Goal: Task Accomplishment & Management: Use online tool/utility

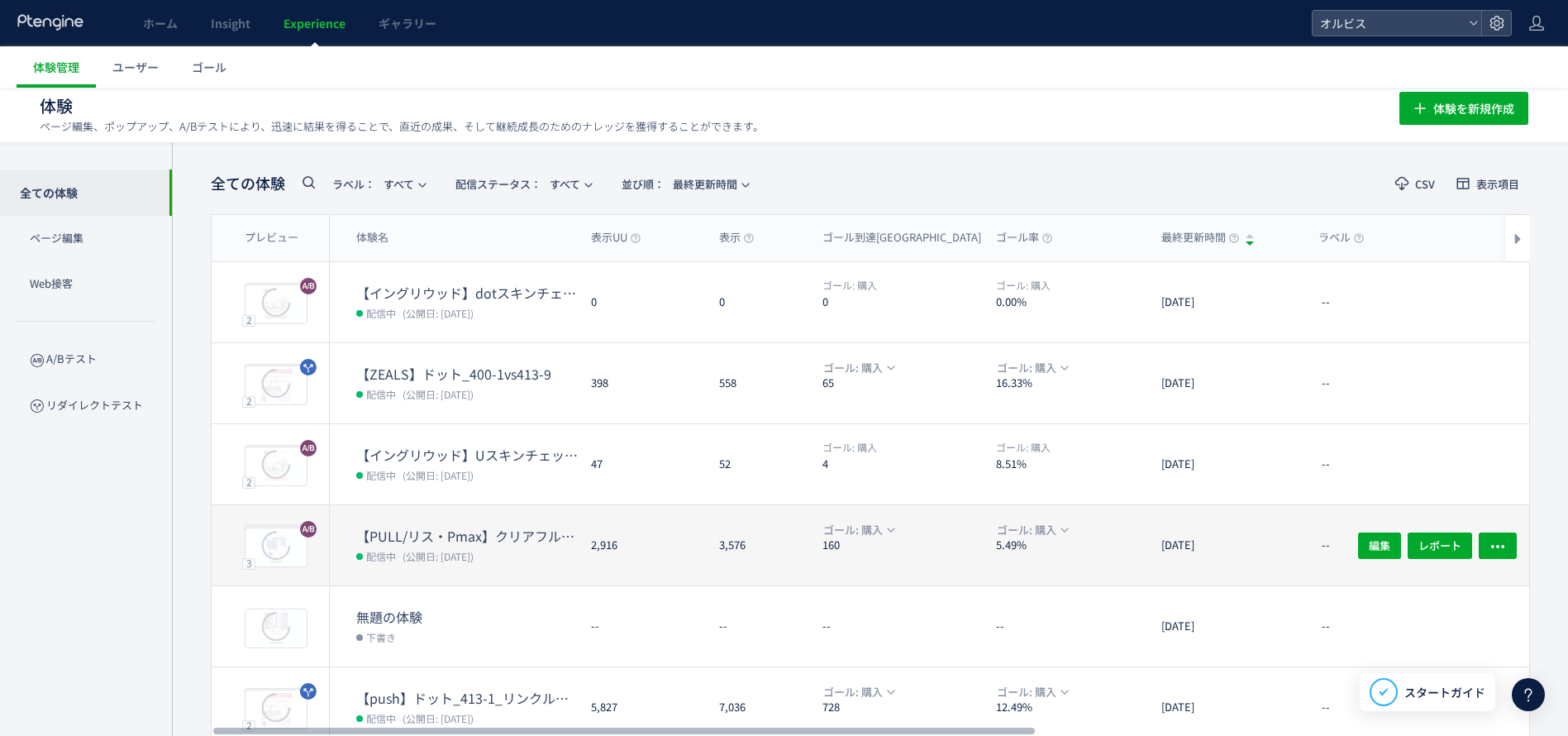
scroll to position [124, 0]
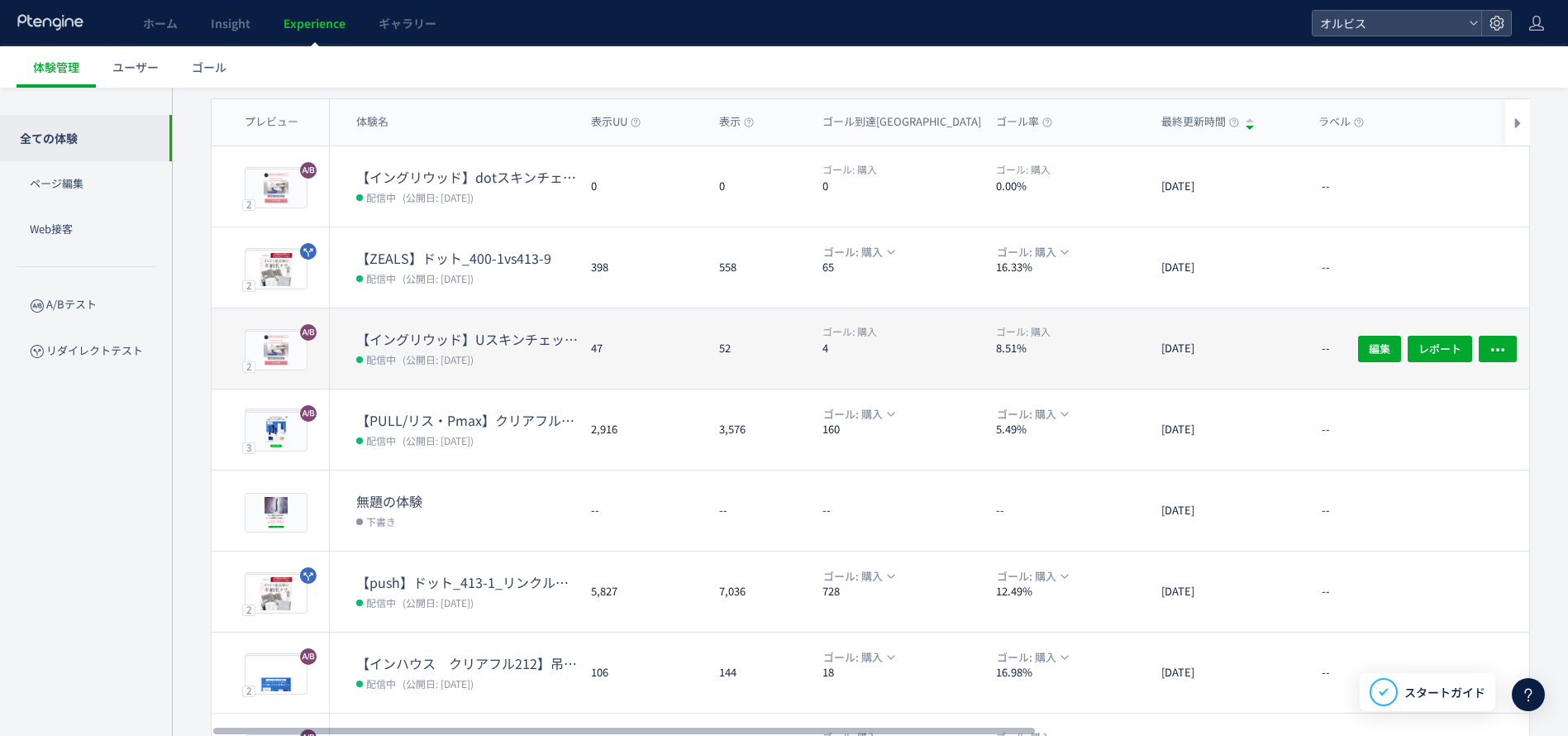
click at [610, 354] on div "47" at bounding box center [642, 349] width 128 height 80
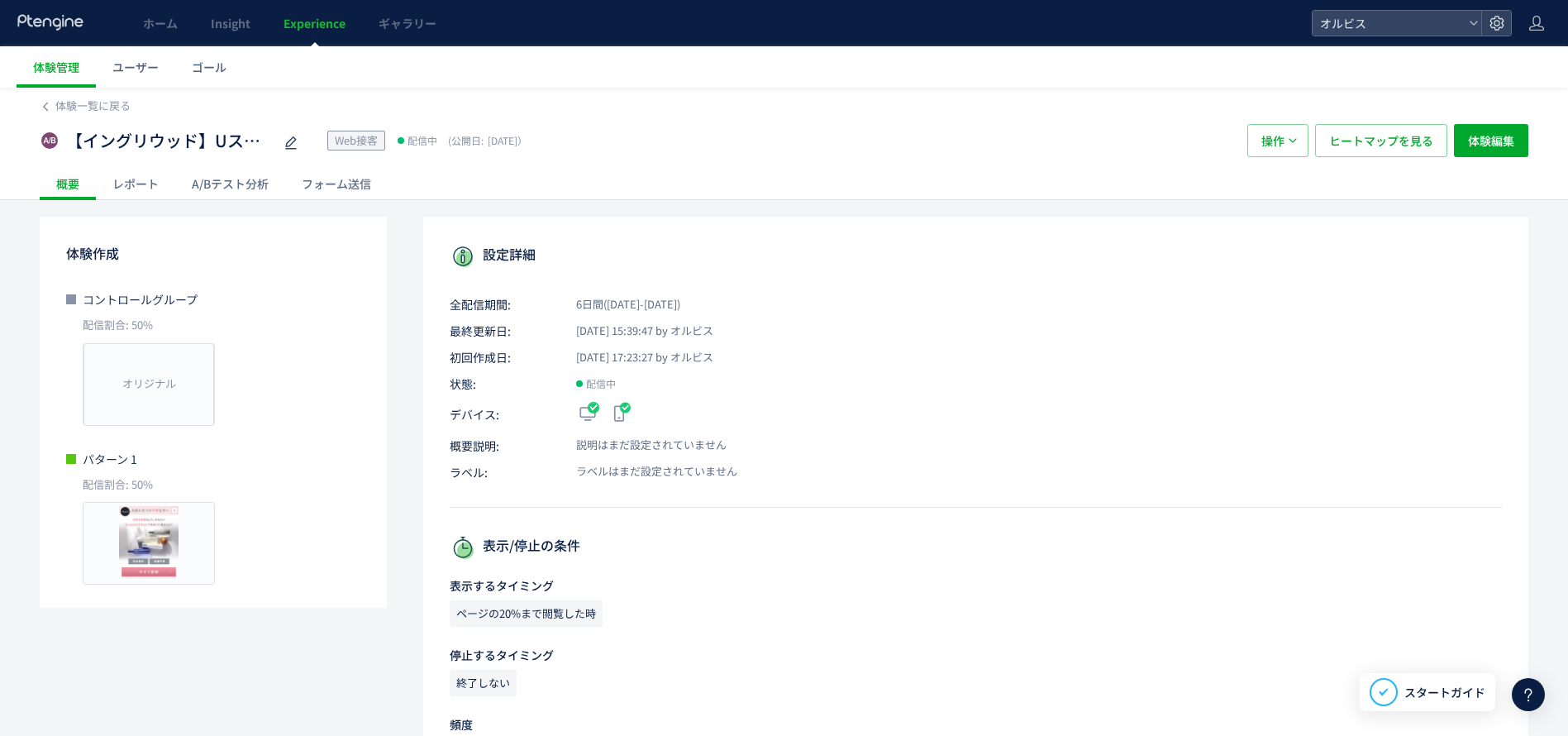
click at [265, 196] on div "A/Bテスト分析" at bounding box center [230, 183] width 110 height 33
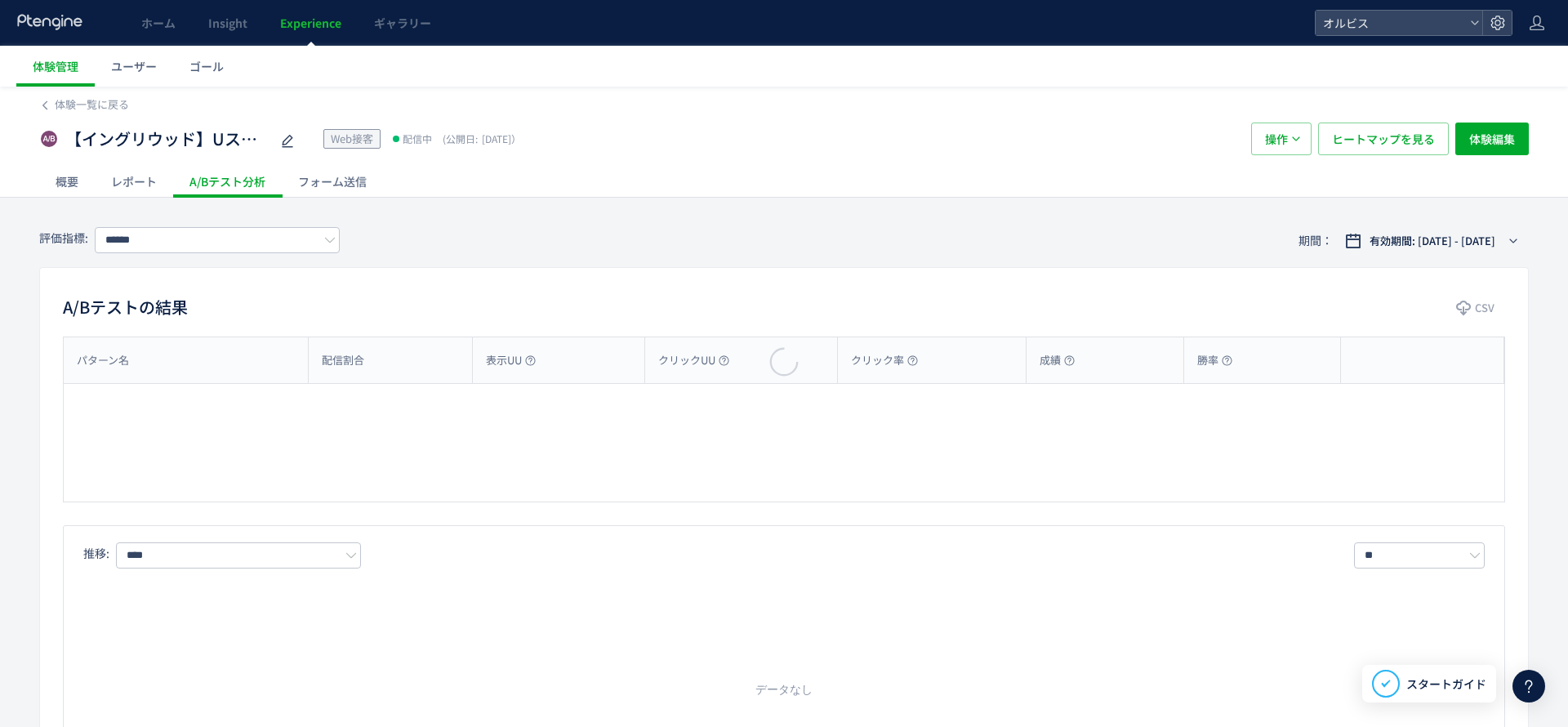
type input "**"
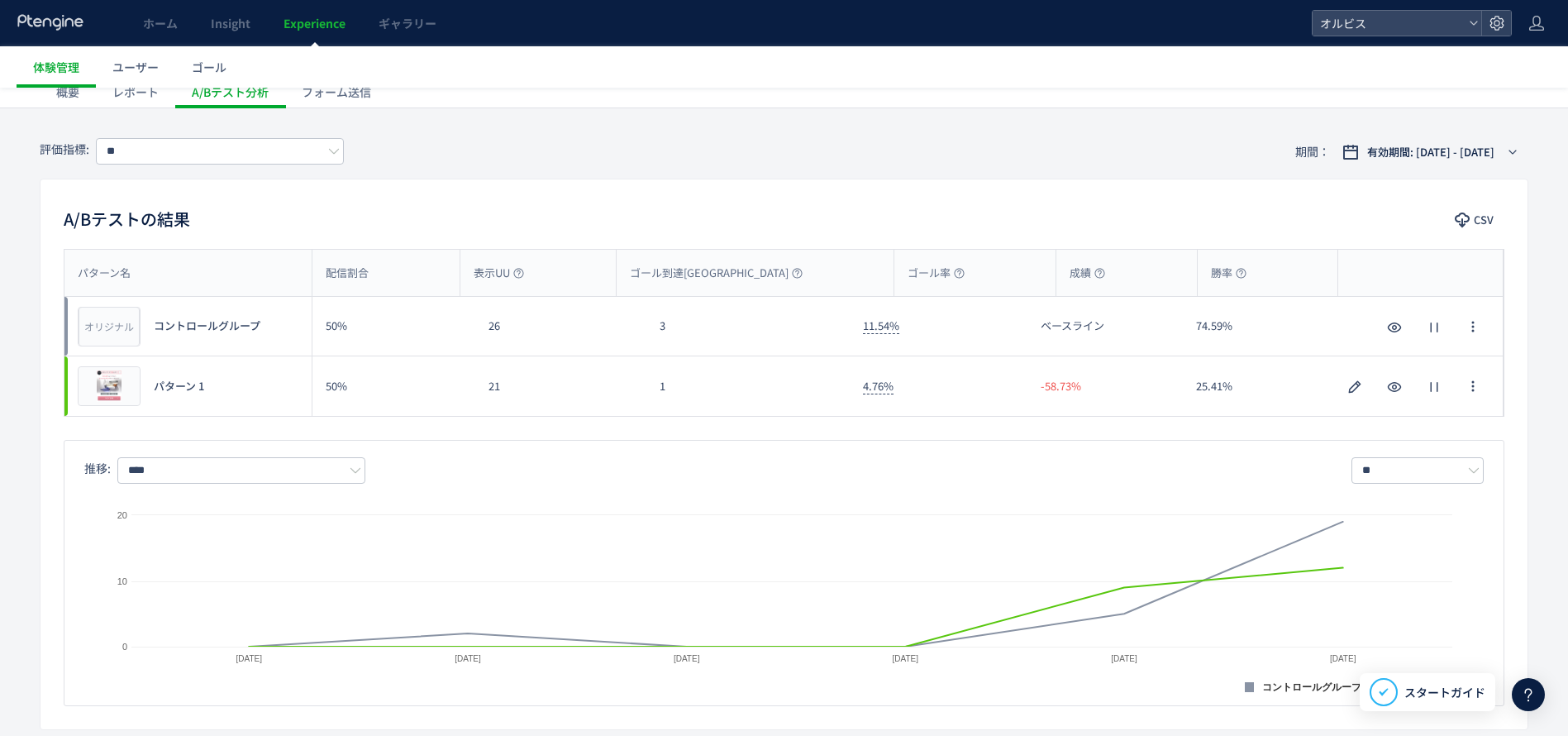
scroll to position [124, 0]
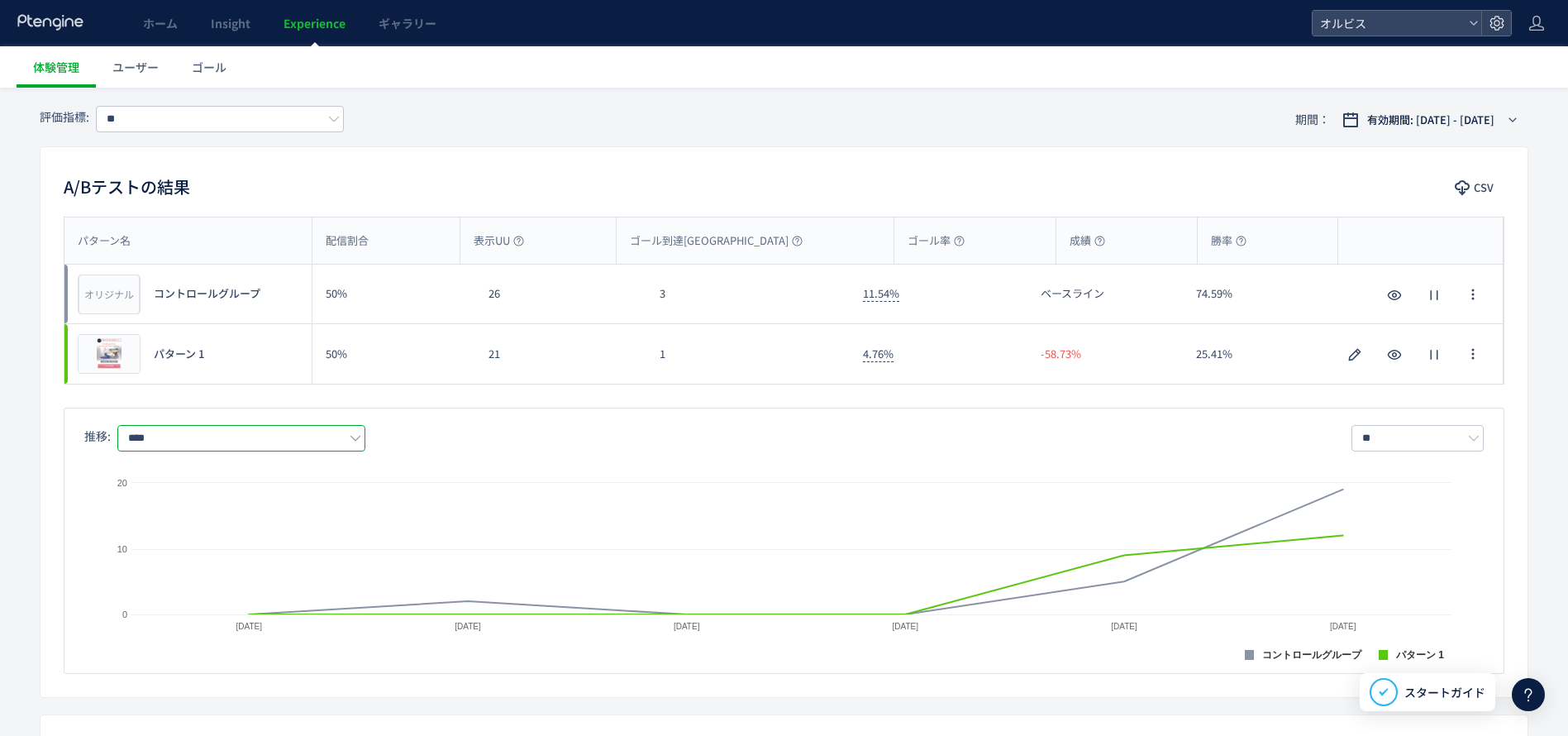
click at [317, 436] on input "****" at bounding box center [241, 438] width 248 height 26
click at [218, 537] on span "購入率" at bounding box center [244, 538] width 215 height 28
type input "***"
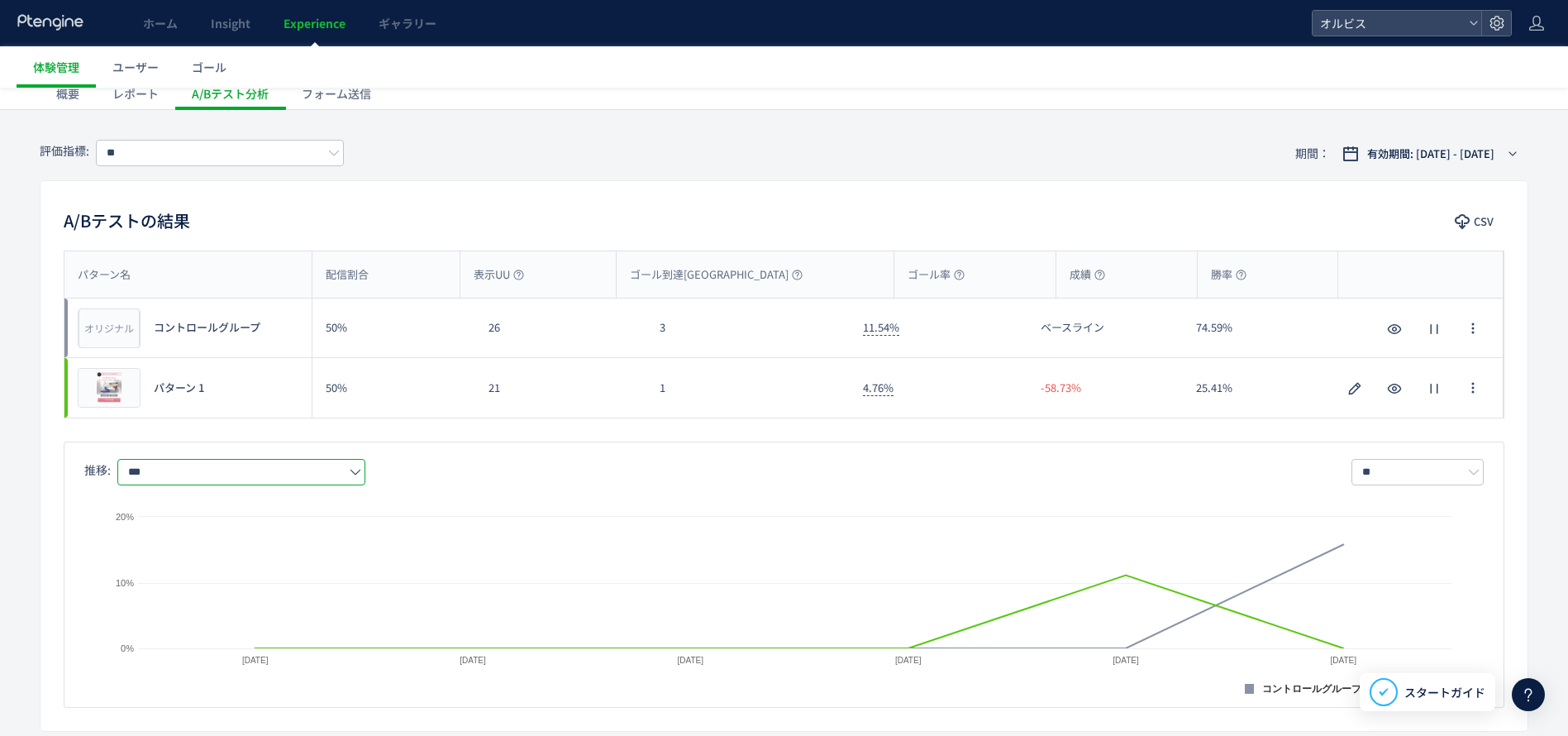
scroll to position [0, 0]
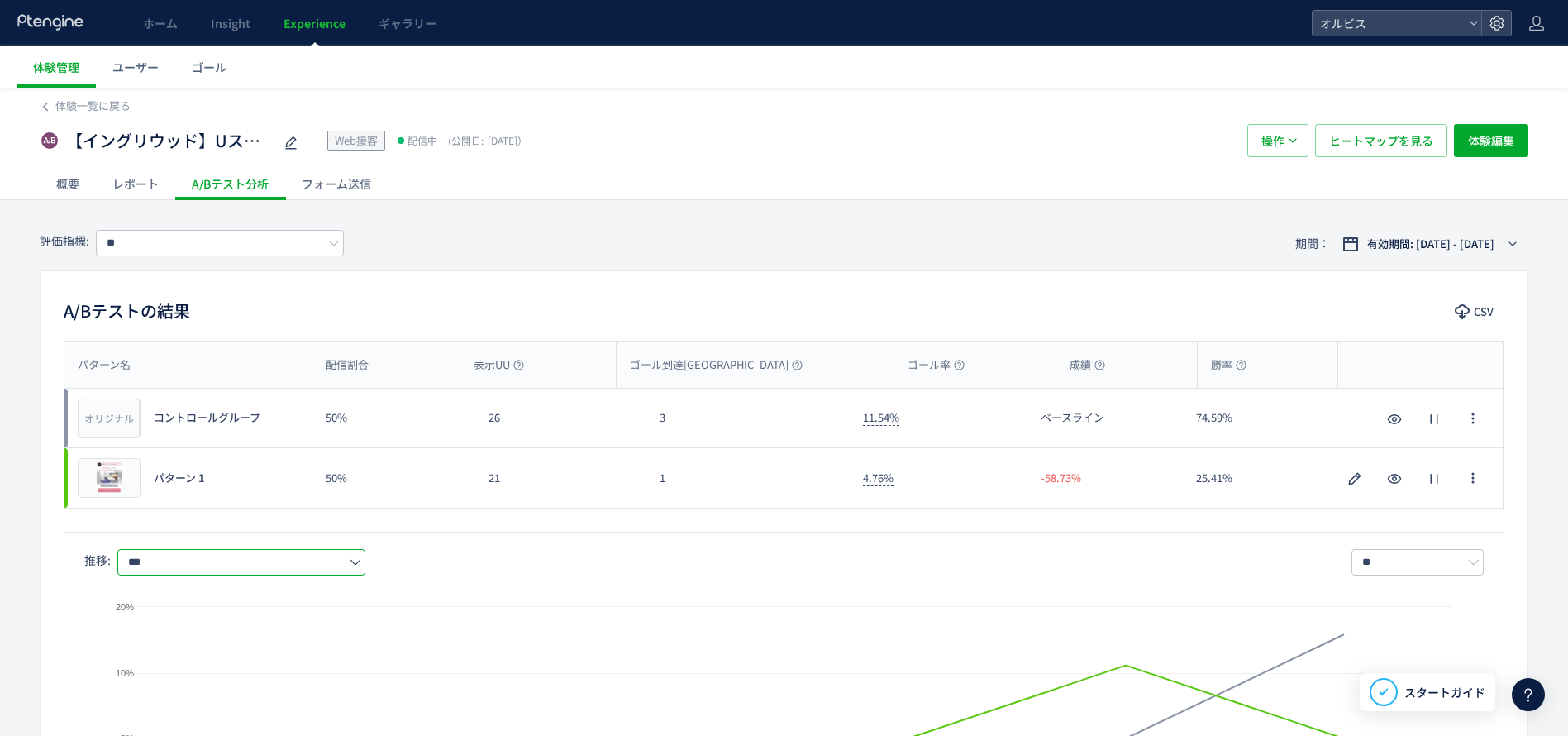
click at [127, 183] on div "レポート" at bounding box center [135, 183] width 79 height 33
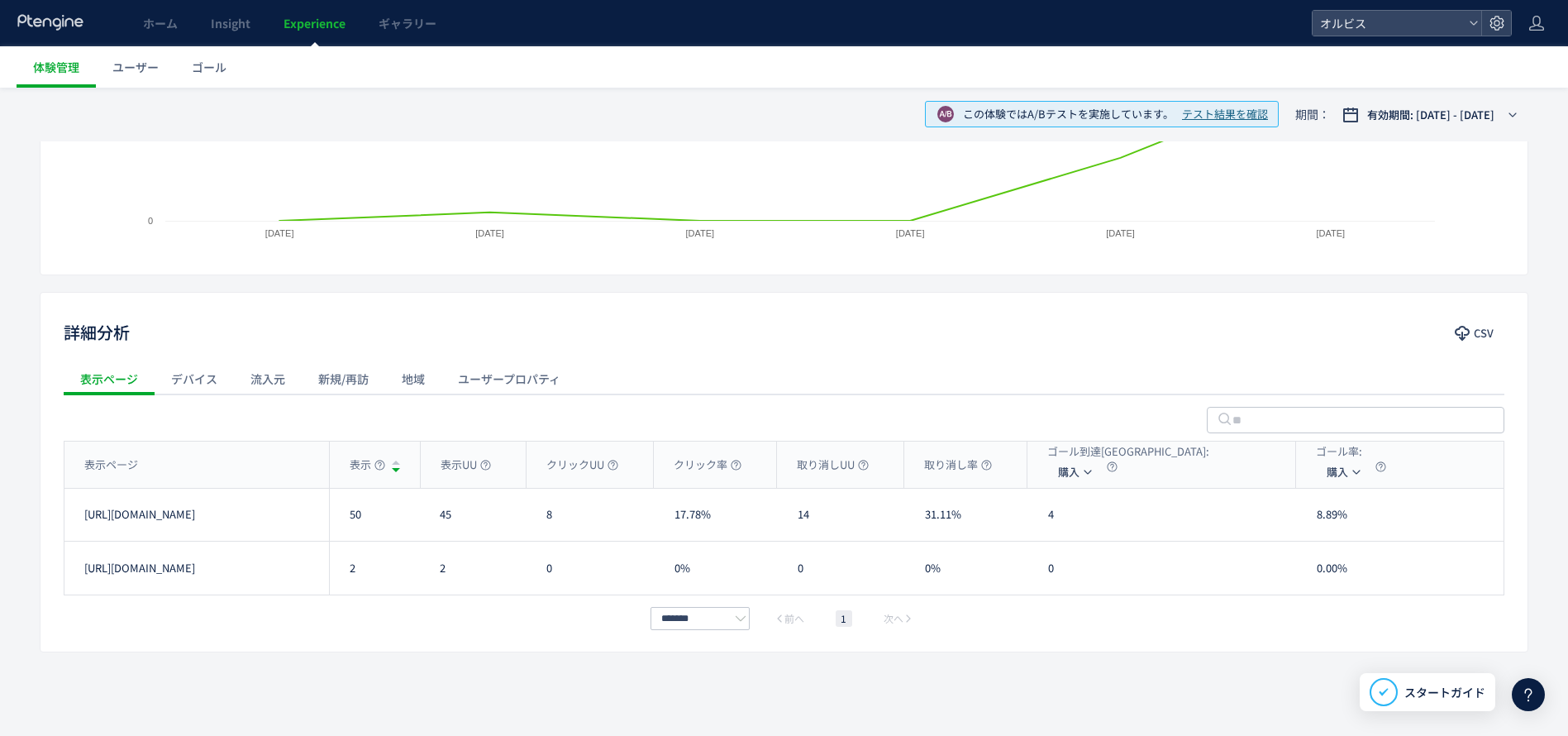
scroll to position [55, 0]
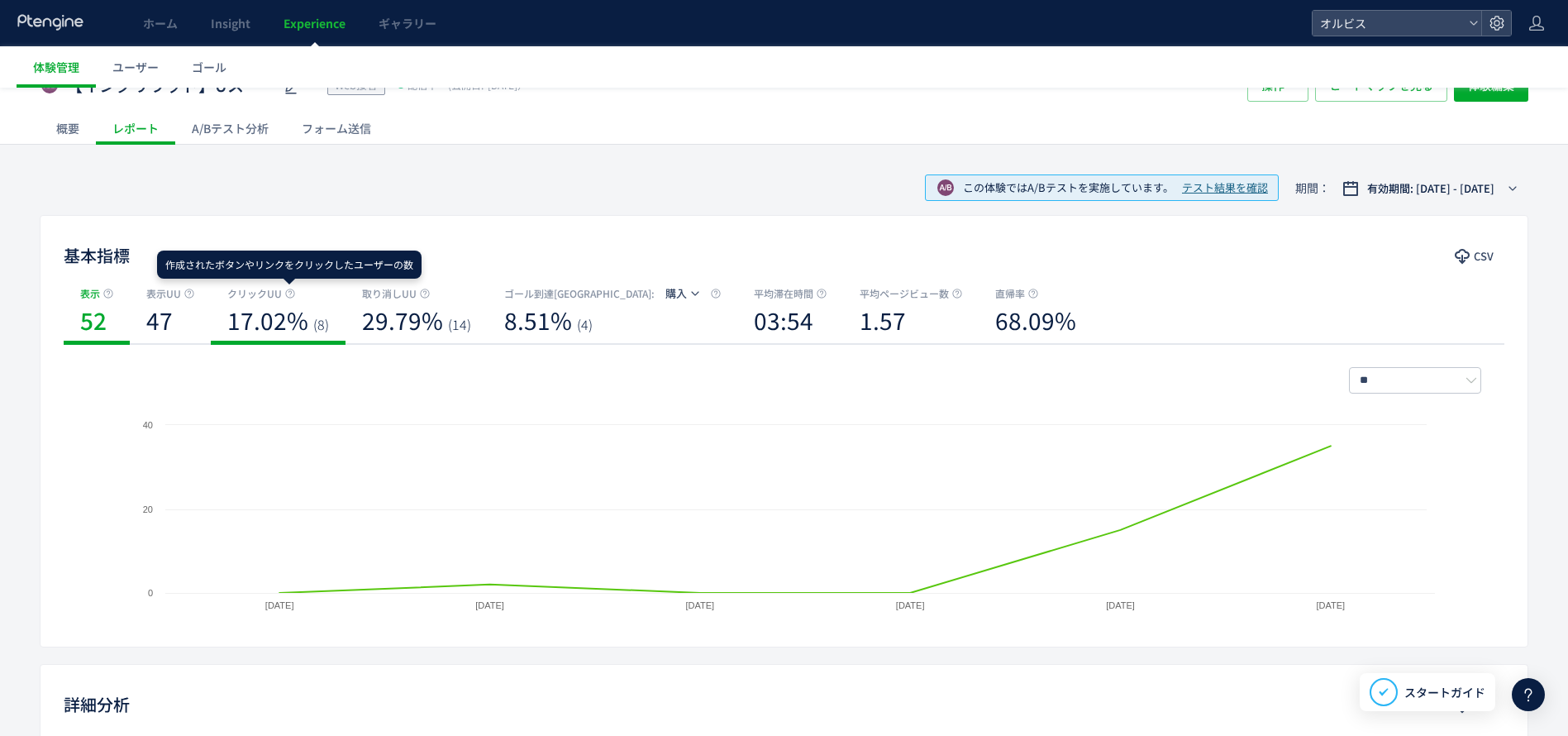
click at [292, 295] on icon at bounding box center [290, 294] width 10 height 10
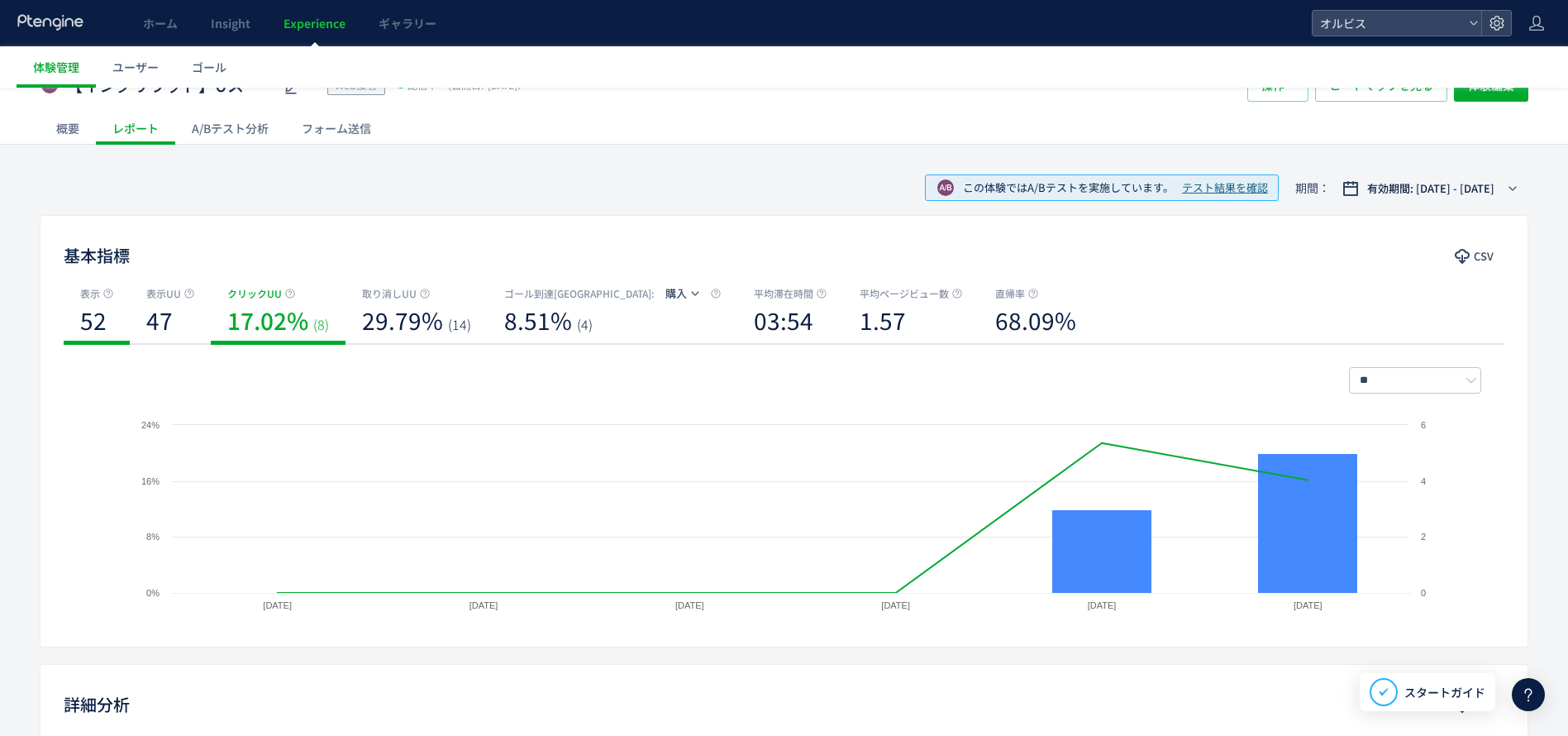
click at [115, 295] on div "表示 52" at bounding box center [97, 315] width 66 height 60
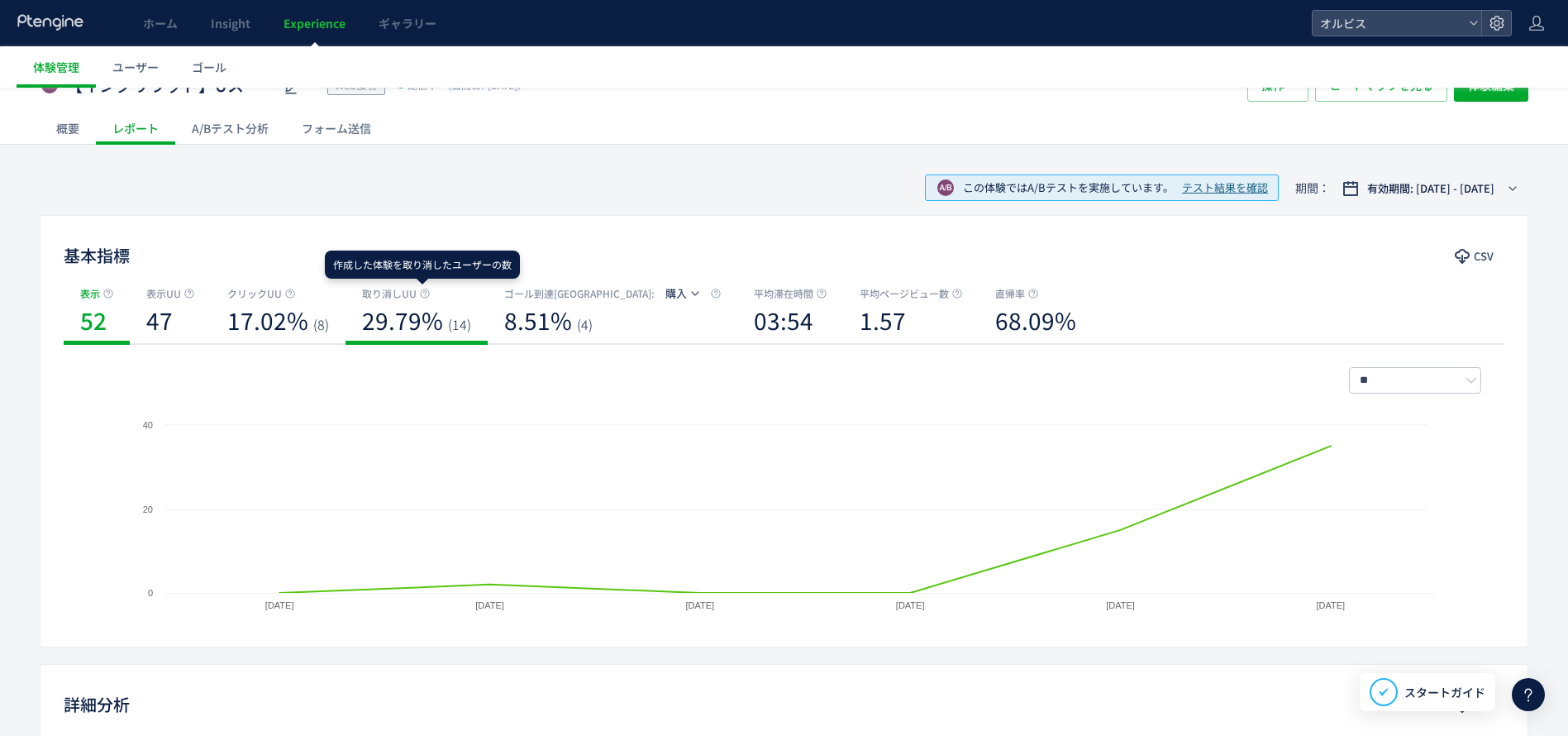
click at [424, 289] on icon at bounding box center [425, 294] width 10 height 10
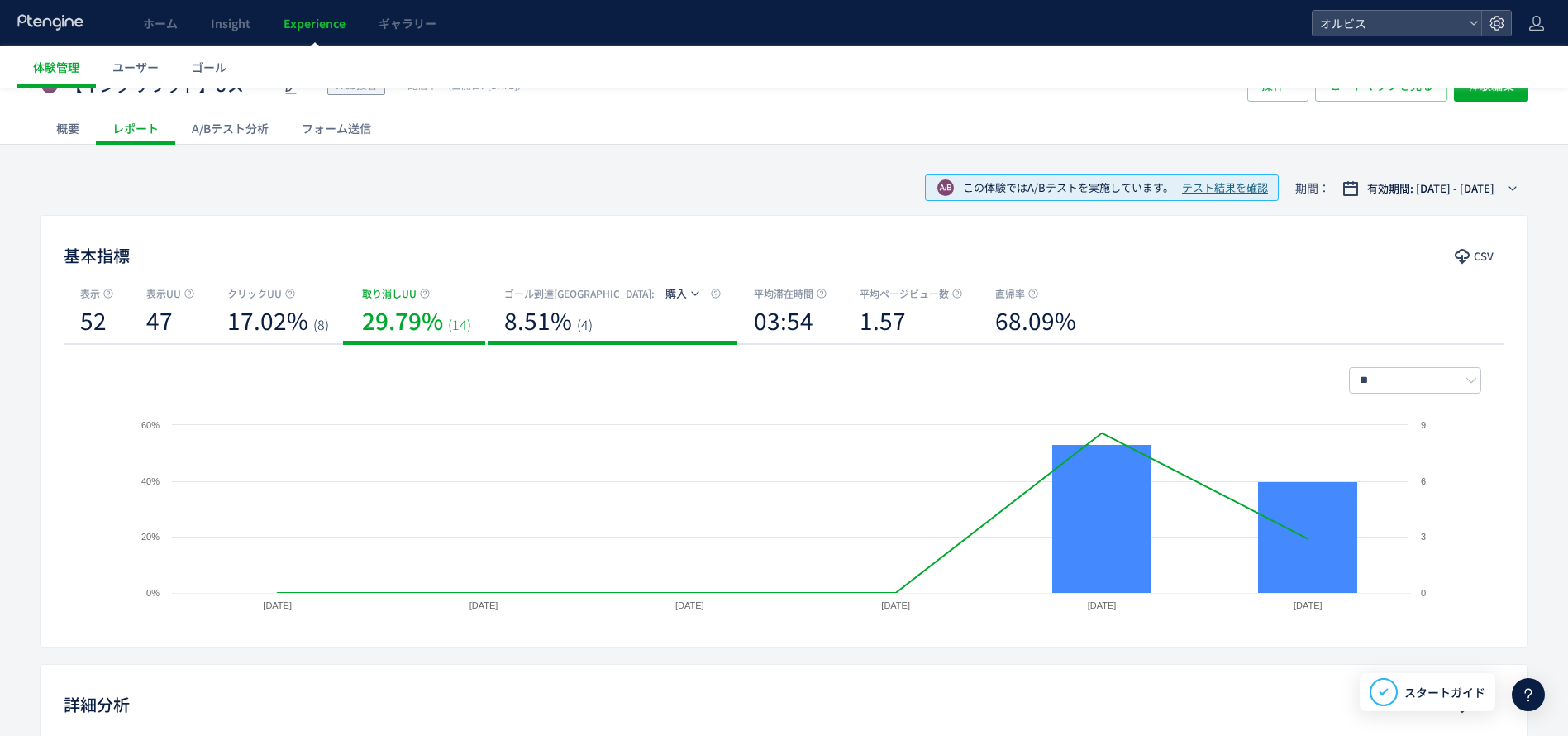
click at [550, 287] on span "ゴール到達[GEOGRAPHIC_DATA]" at bounding box center [578, 293] width 147 height 17
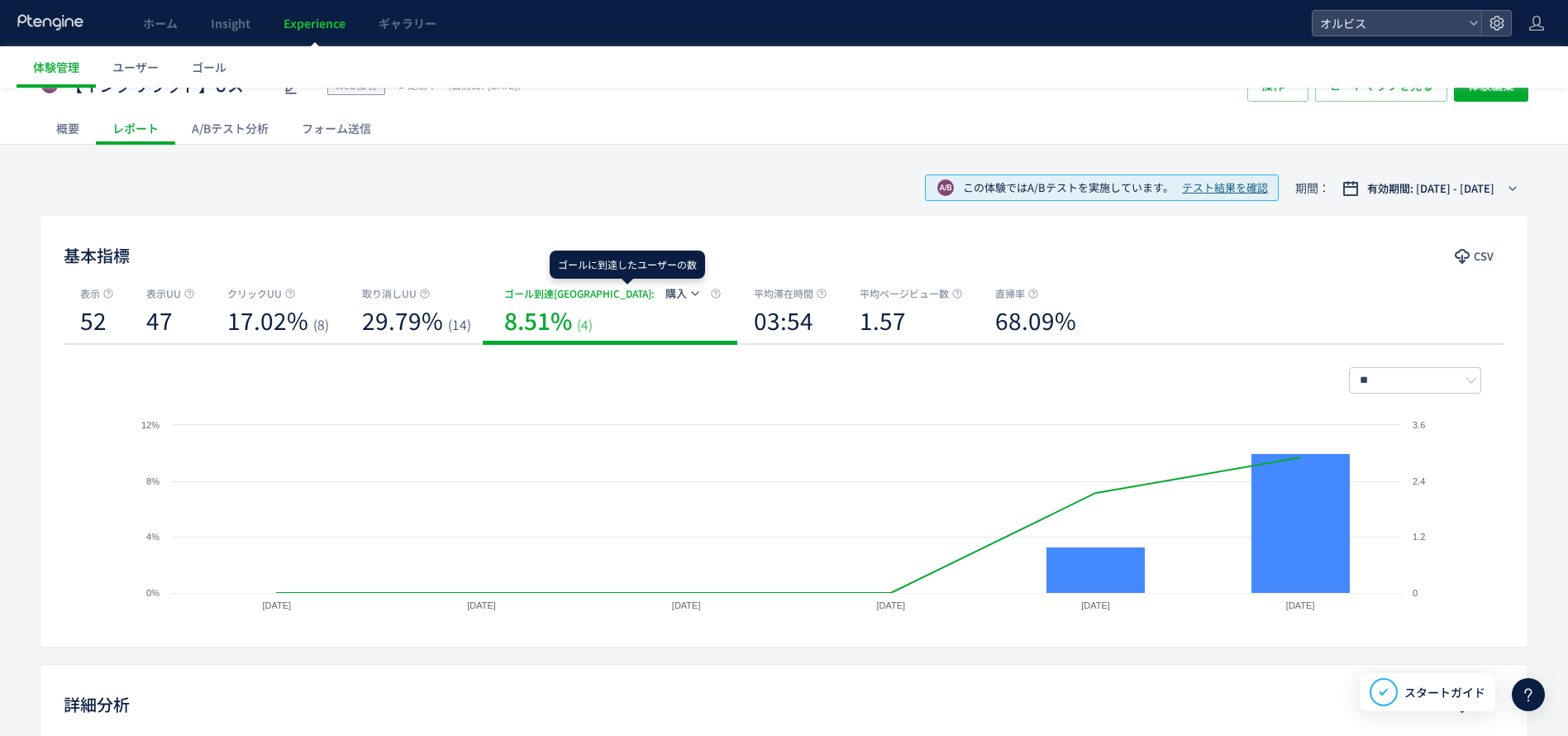
click at [711, 296] on icon at bounding box center [716, 294] width 10 height 10
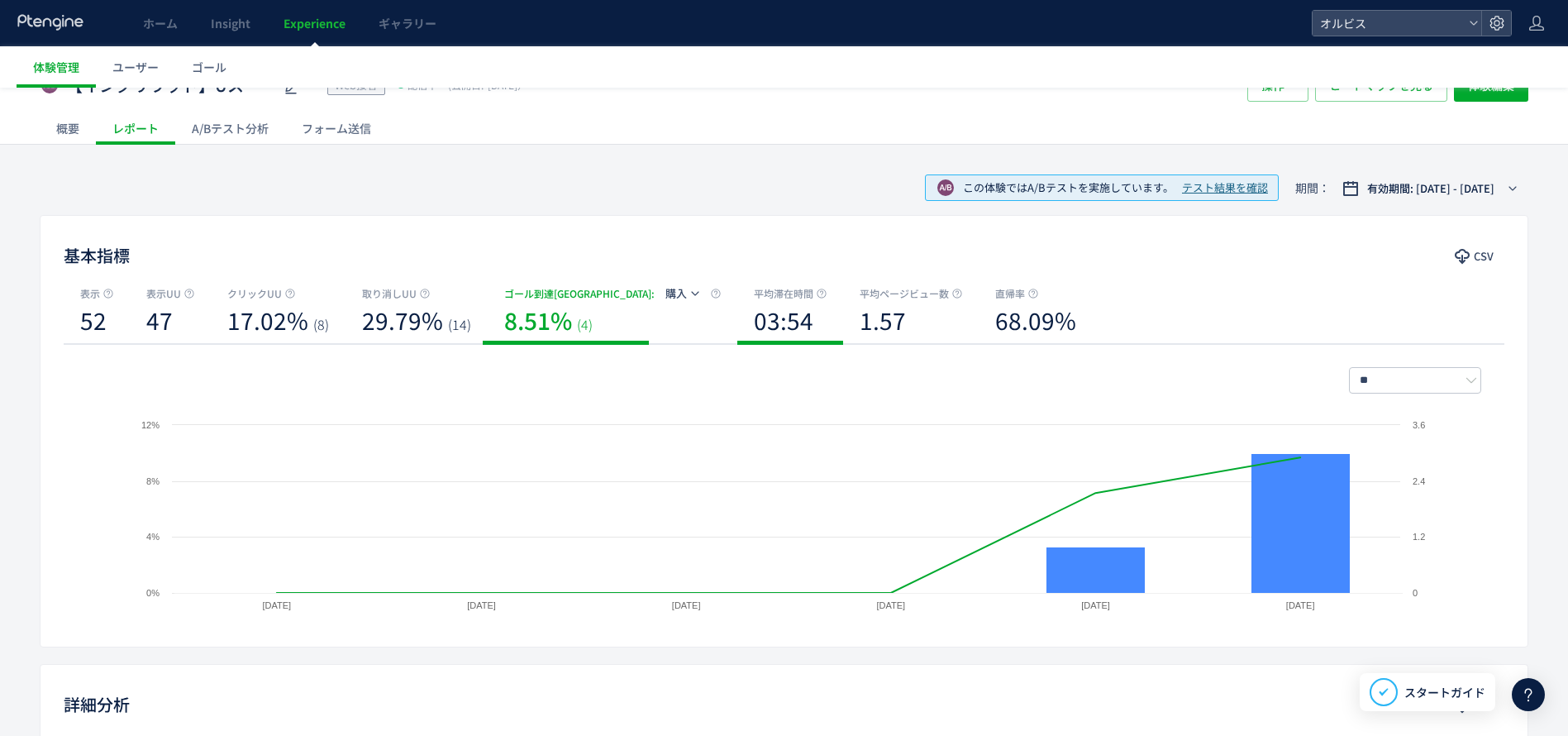
click at [754, 292] on div "平均滞在時間" at bounding box center [789, 293] width 73 height 17
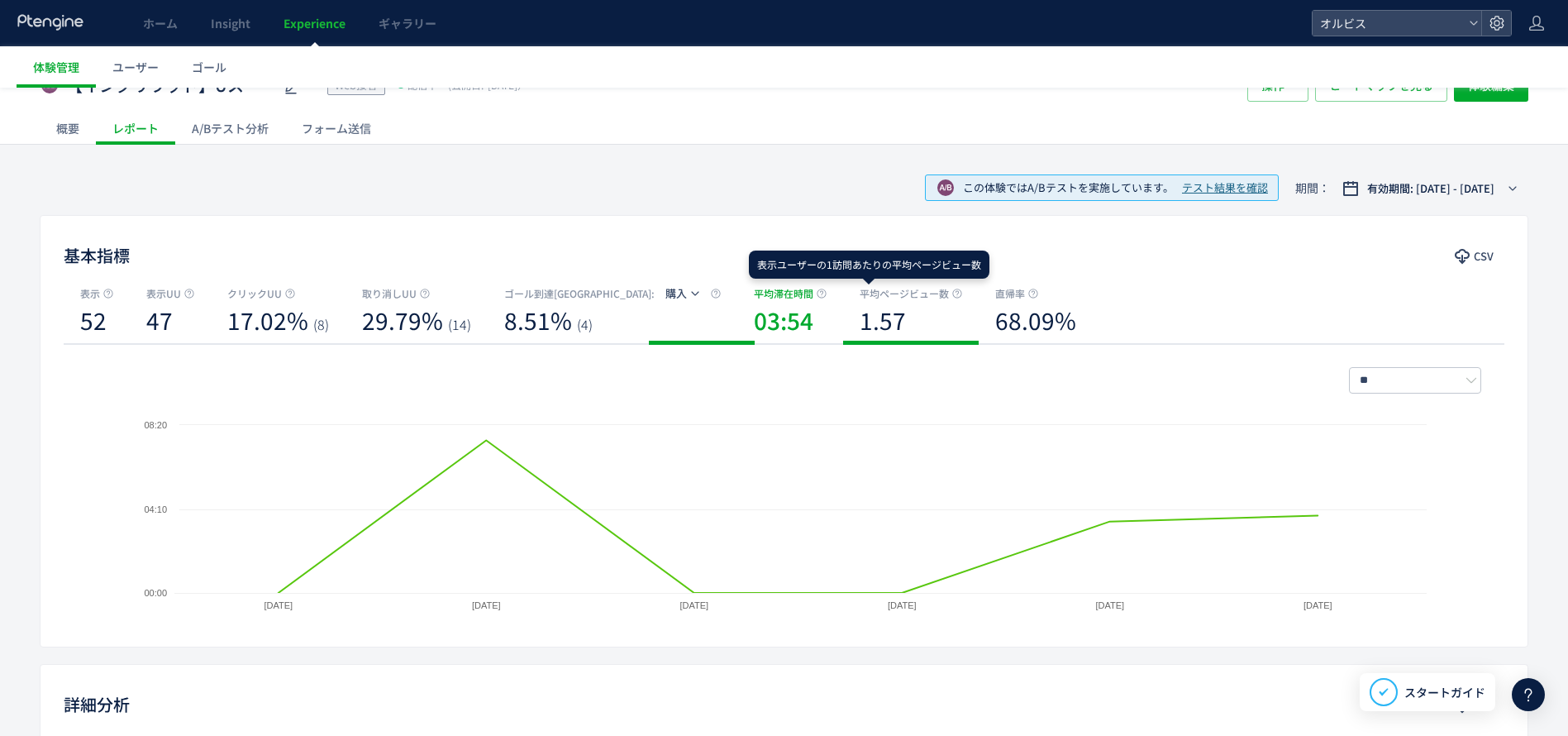
click at [952, 295] on icon at bounding box center [957, 294] width 10 height 10
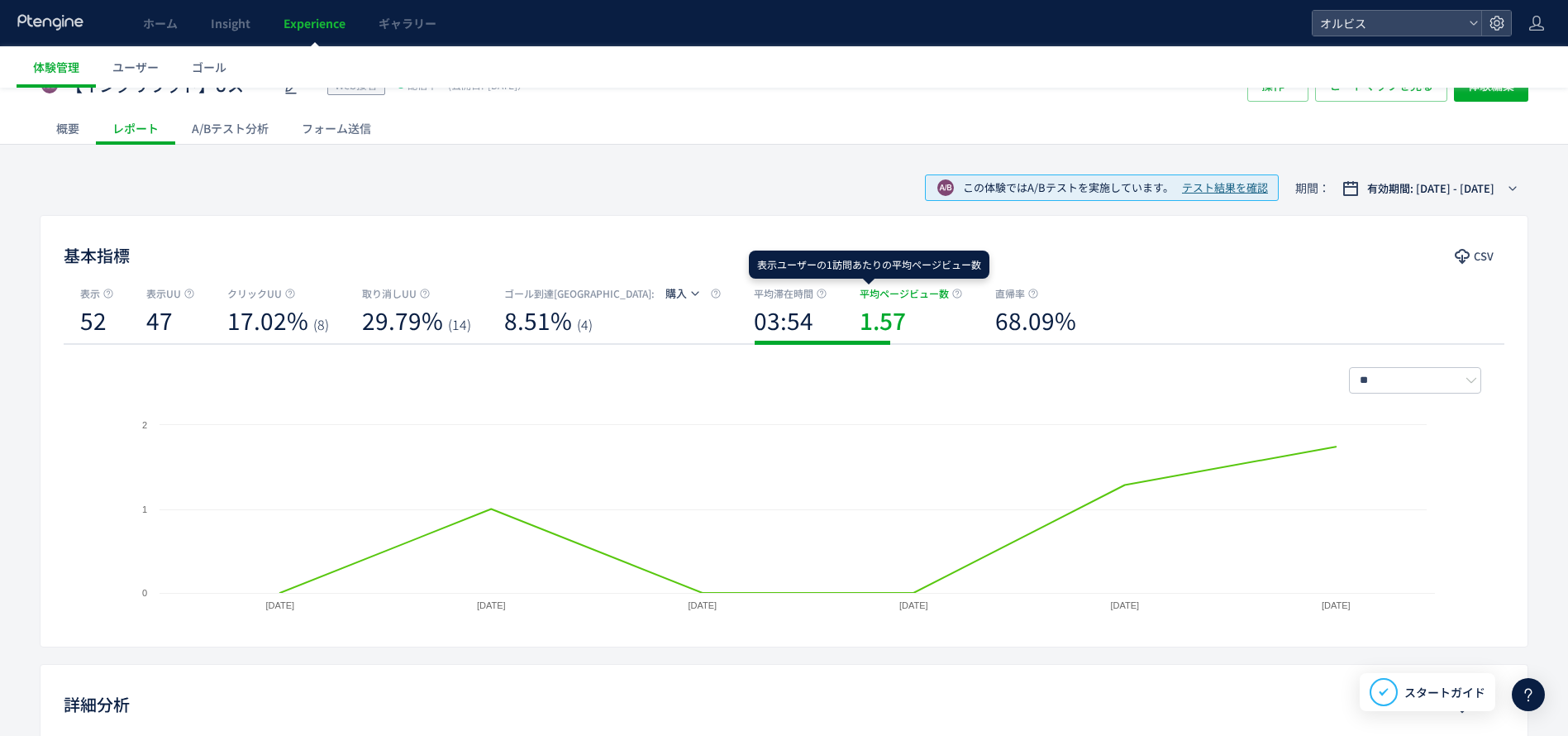
scroll to position [428, 0]
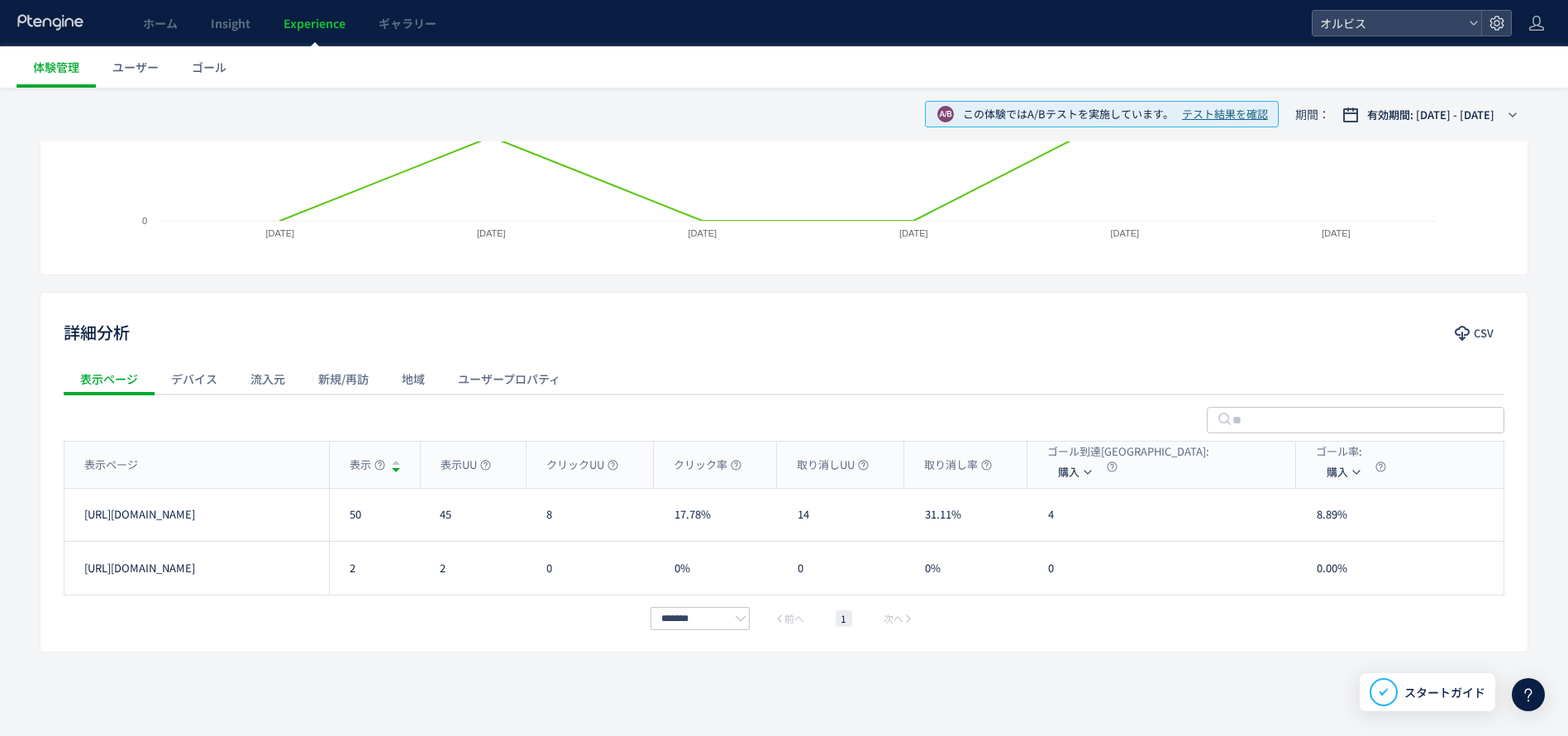
click at [186, 381] on div "デバイス" at bounding box center [194, 378] width 79 height 33
click at [283, 378] on div "流入元" at bounding box center [268, 378] width 68 height 33
click at [125, 386] on div "表示ページ" at bounding box center [109, 378] width 91 height 33
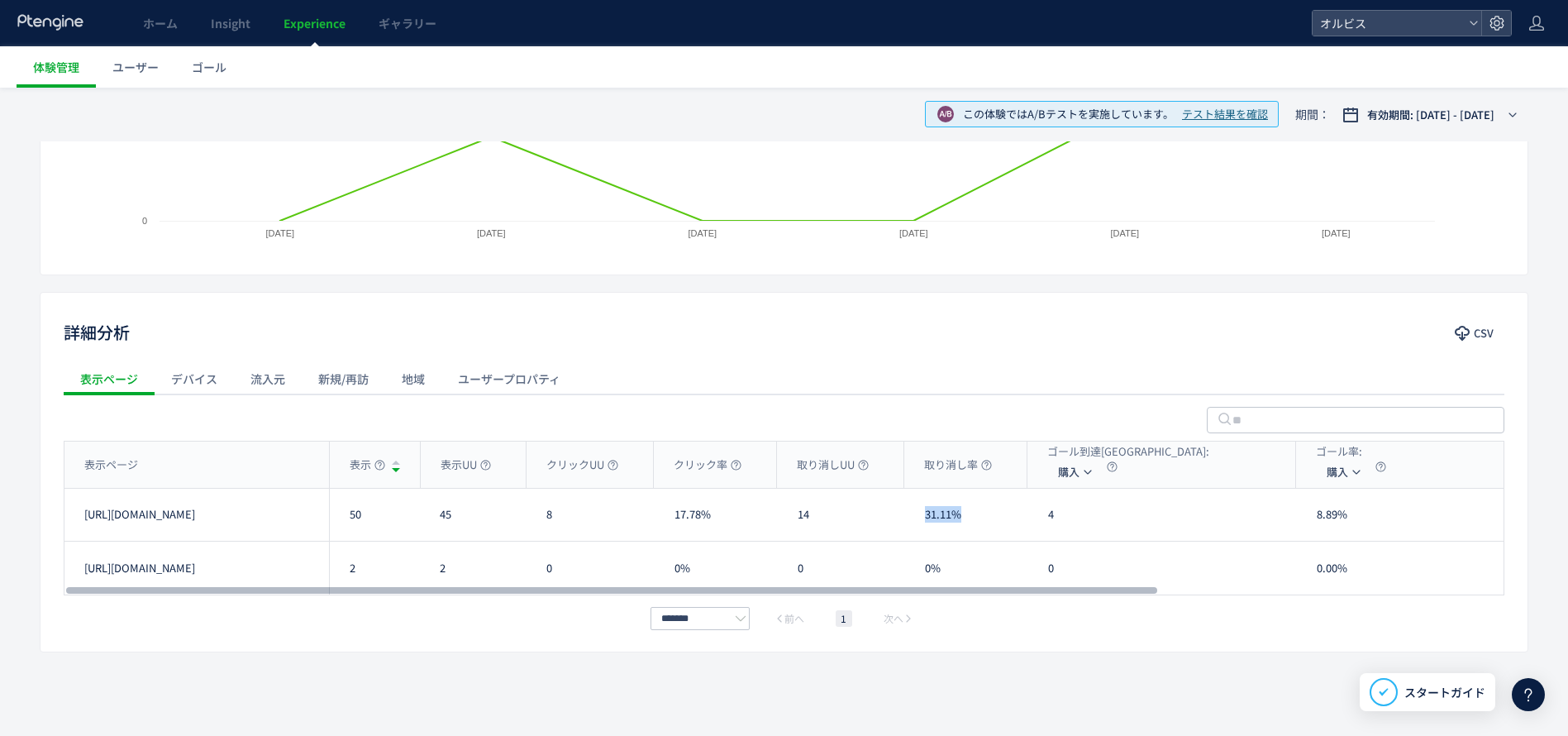
drag, startPoint x: 968, startPoint y: 512, endPoint x: 902, endPoint y: 513, distance: 66.0
click at [902, 513] on div "[URL][DOMAIN_NAME] 50 45 8 17.78% 14 31.11% 4 8.89% 03:44 1.60 66.67% [URL][DOM…" at bounding box center [1016, 515] width 1903 height 53
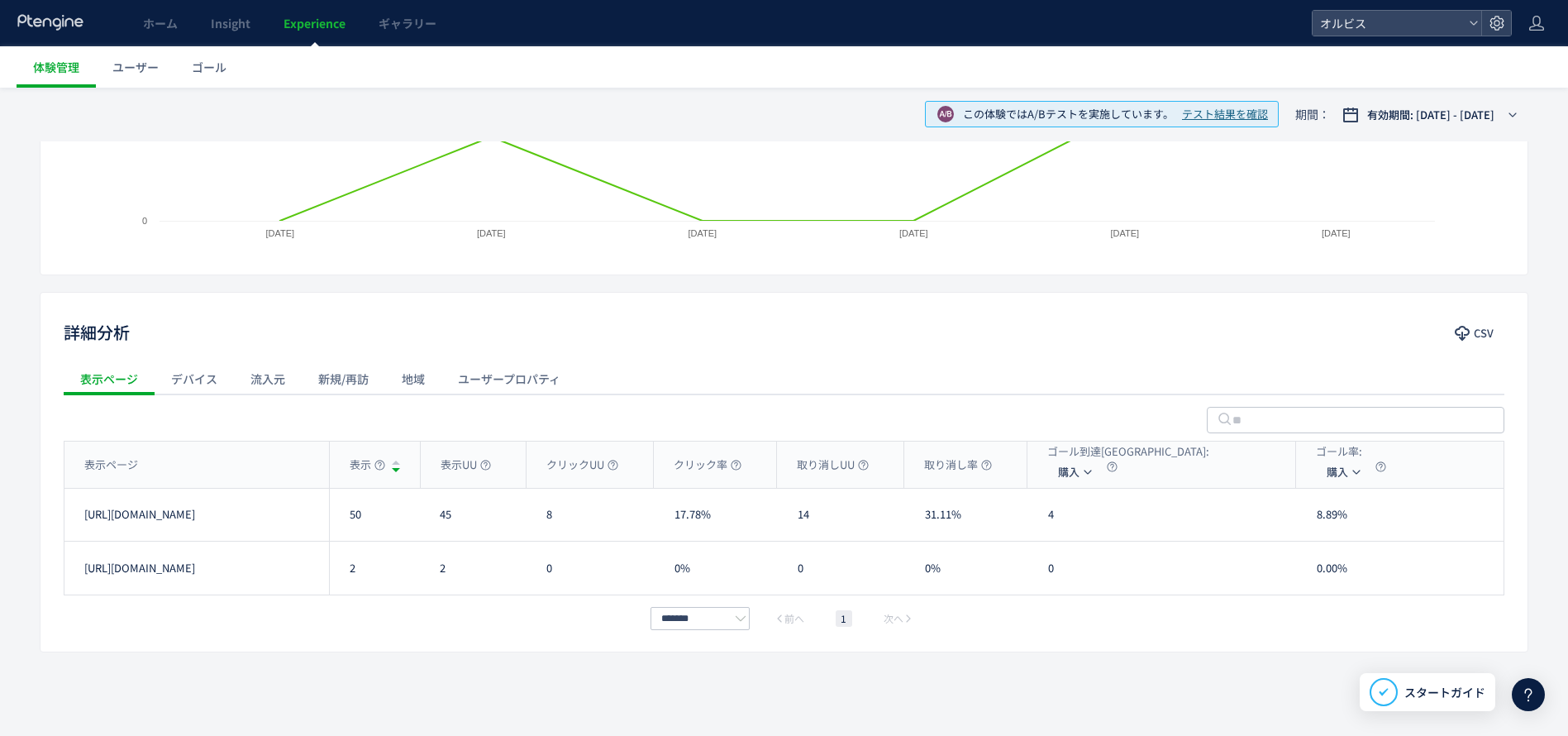
click at [564, 615] on div "******* 前へ 1 次へ" at bounding box center [784, 619] width 1441 height 20
click at [532, 380] on div "ユーザープロパティ" at bounding box center [510, 378] width 136 height 33
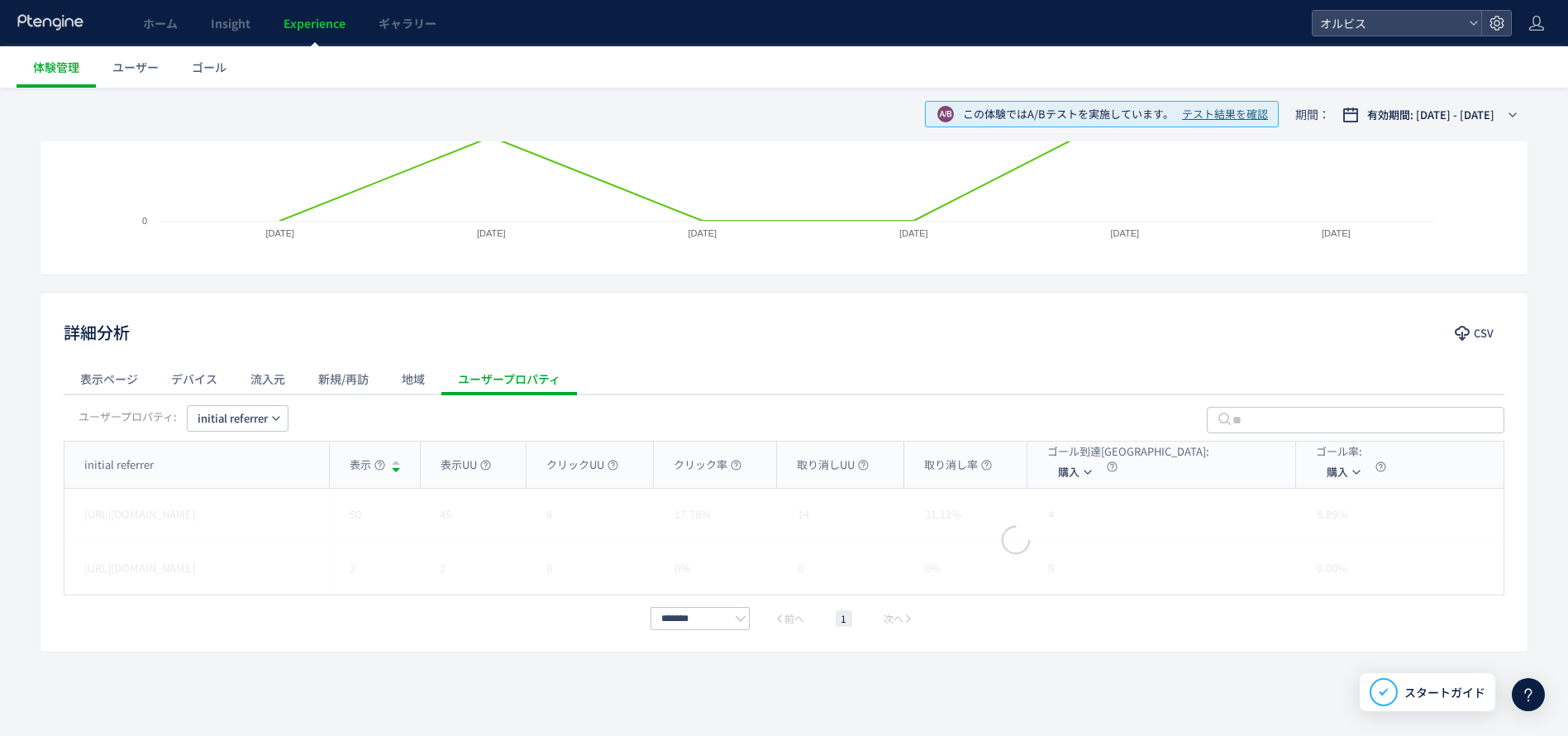
click at [423, 380] on div "地域" at bounding box center [413, 378] width 56 height 33
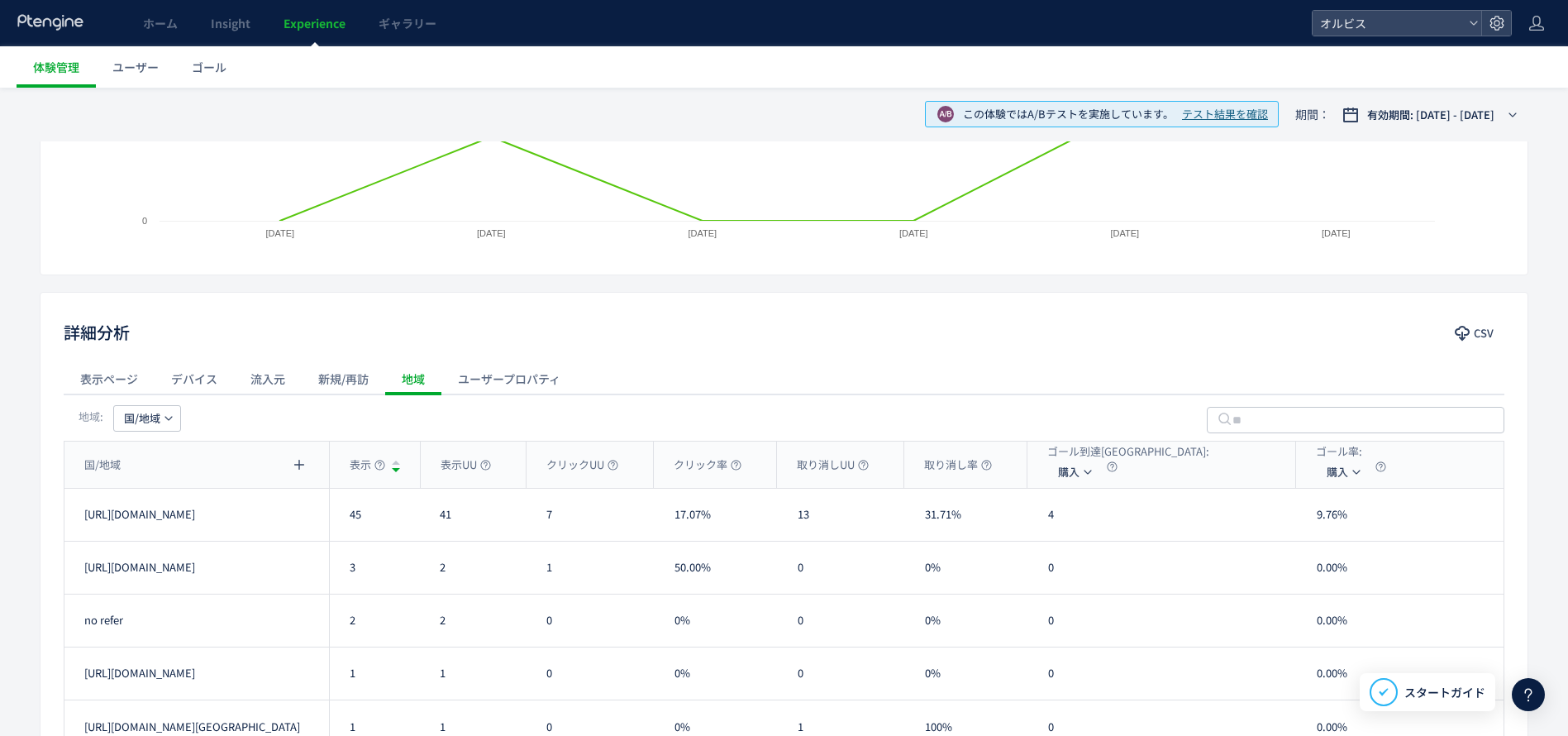
click at [344, 378] on div "新規/再訪" at bounding box center [344, 378] width 84 height 33
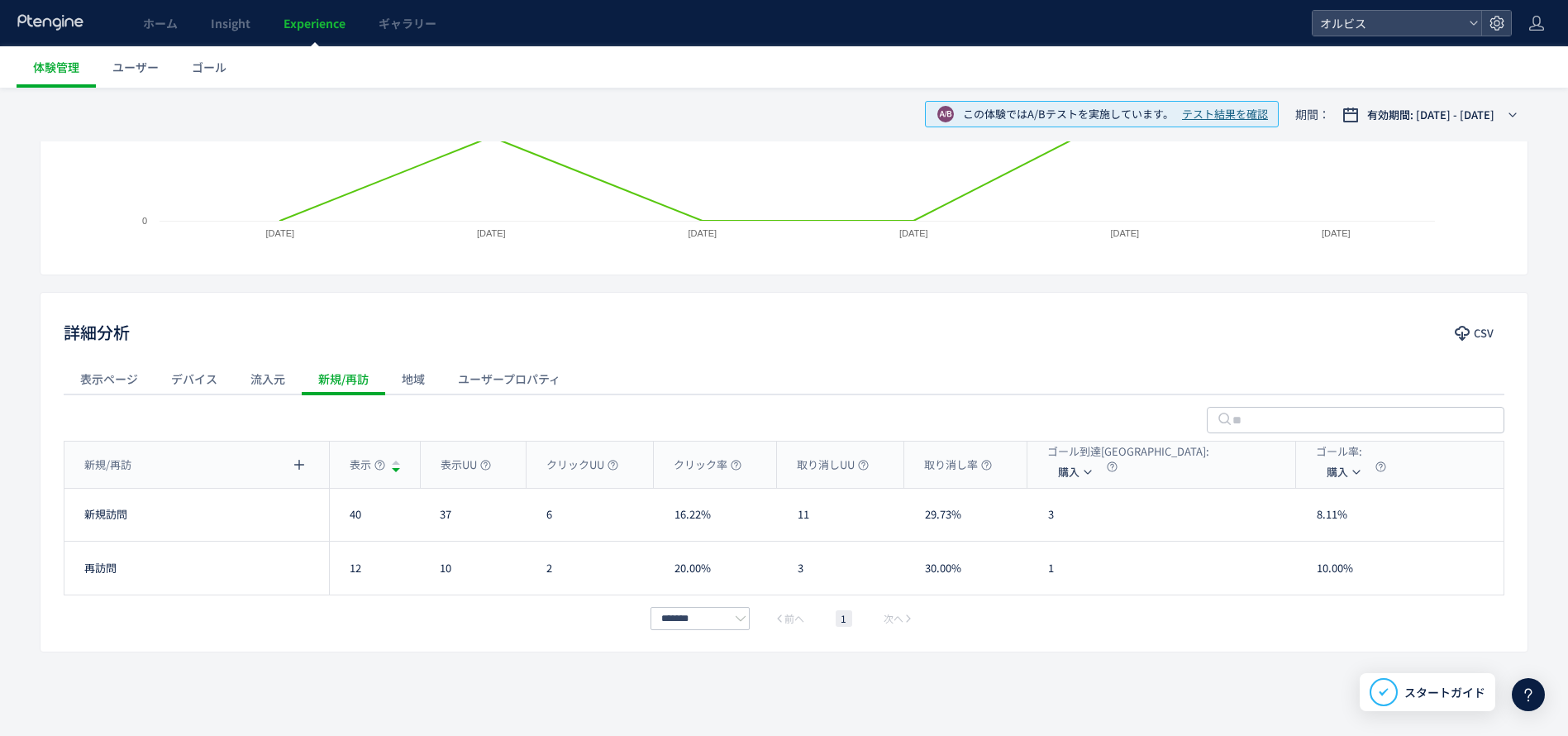
click at [284, 381] on div "流入元" at bounding box center [268, 378] width 68 height 33
click at [171, 386] on div "デバイス" at bounding box center [194, 378] width 79 height 33
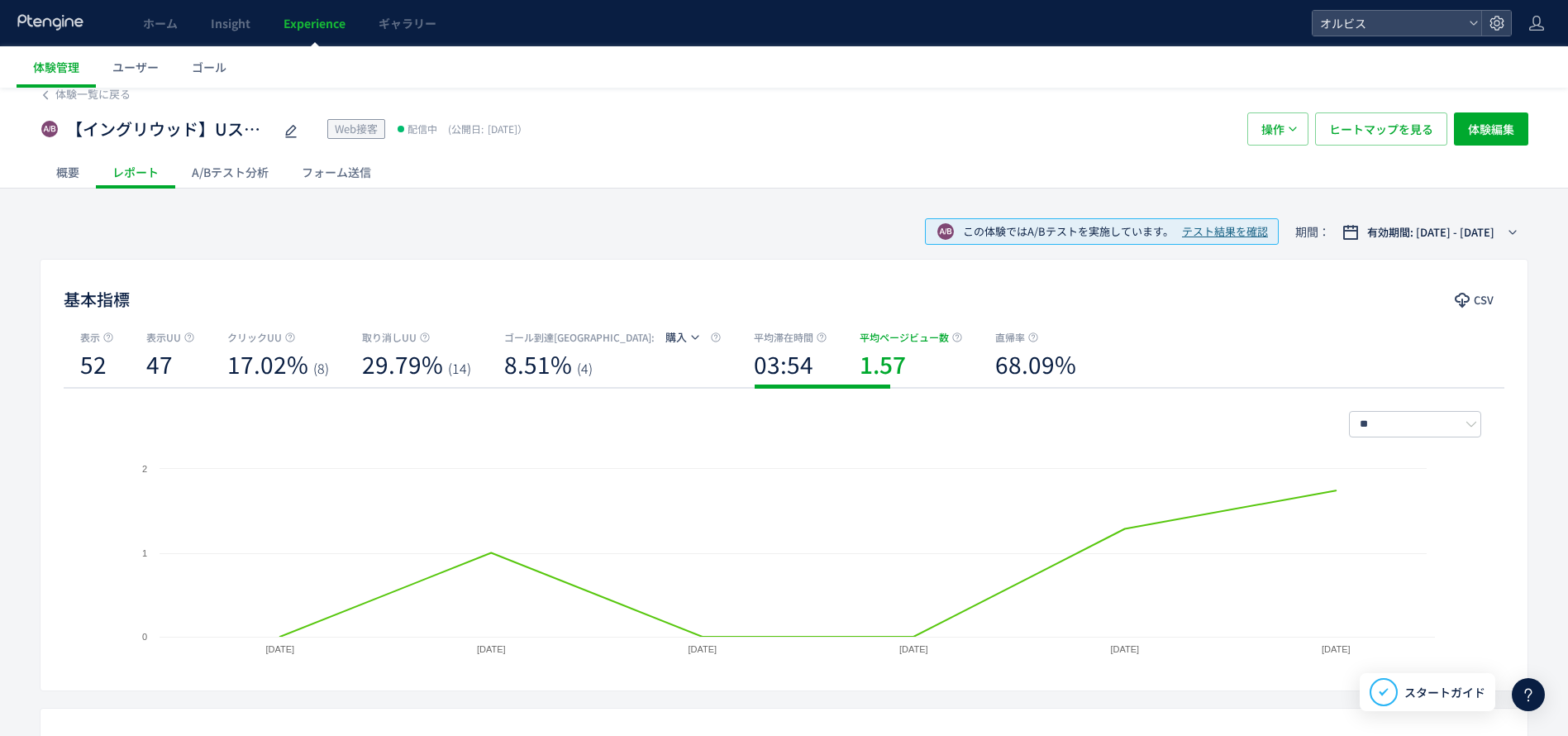
scroll to position [0, 0]
